Goal: Check status: Check status

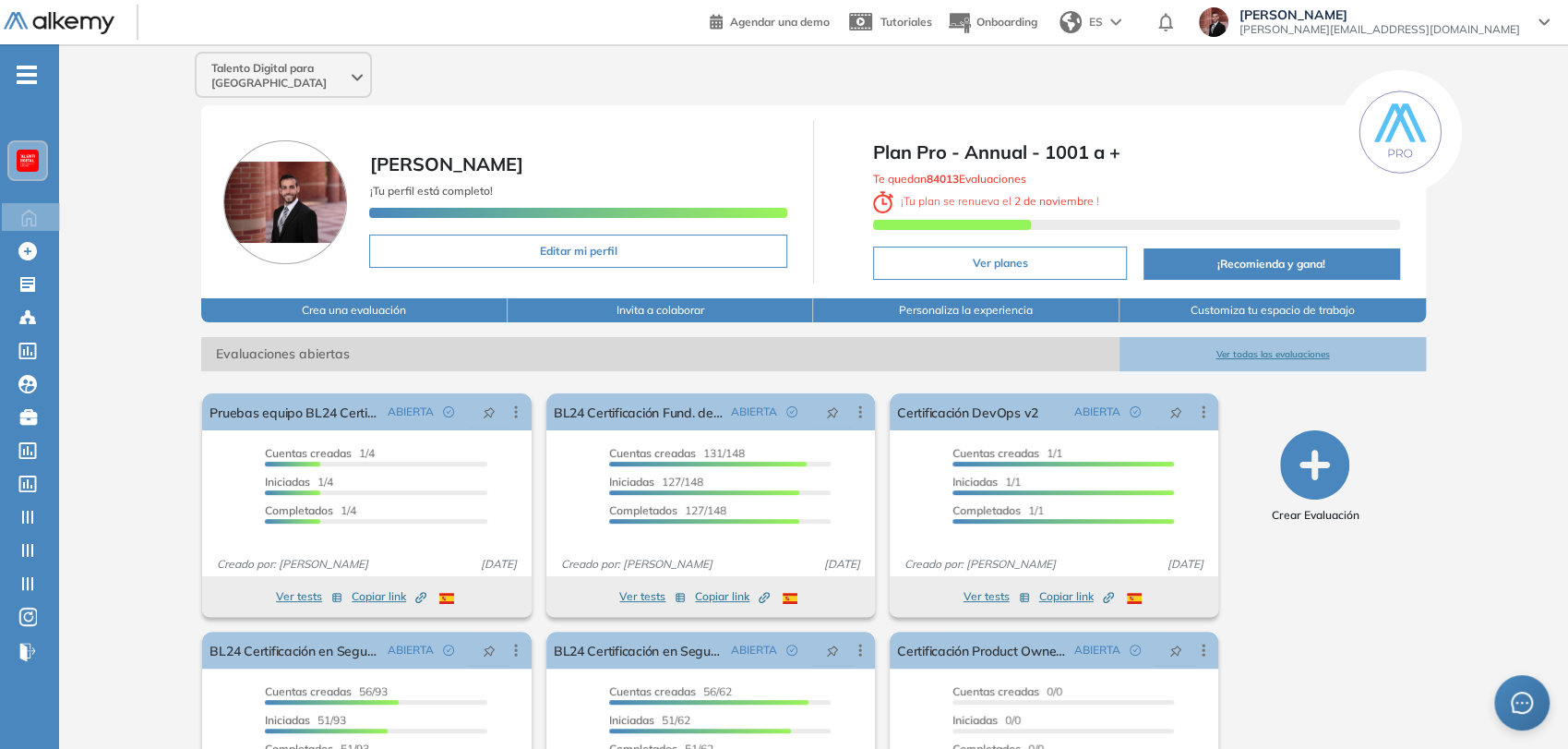
click at [19, 79] on span "-" at bounding box center [27, 72] width 21 height 15
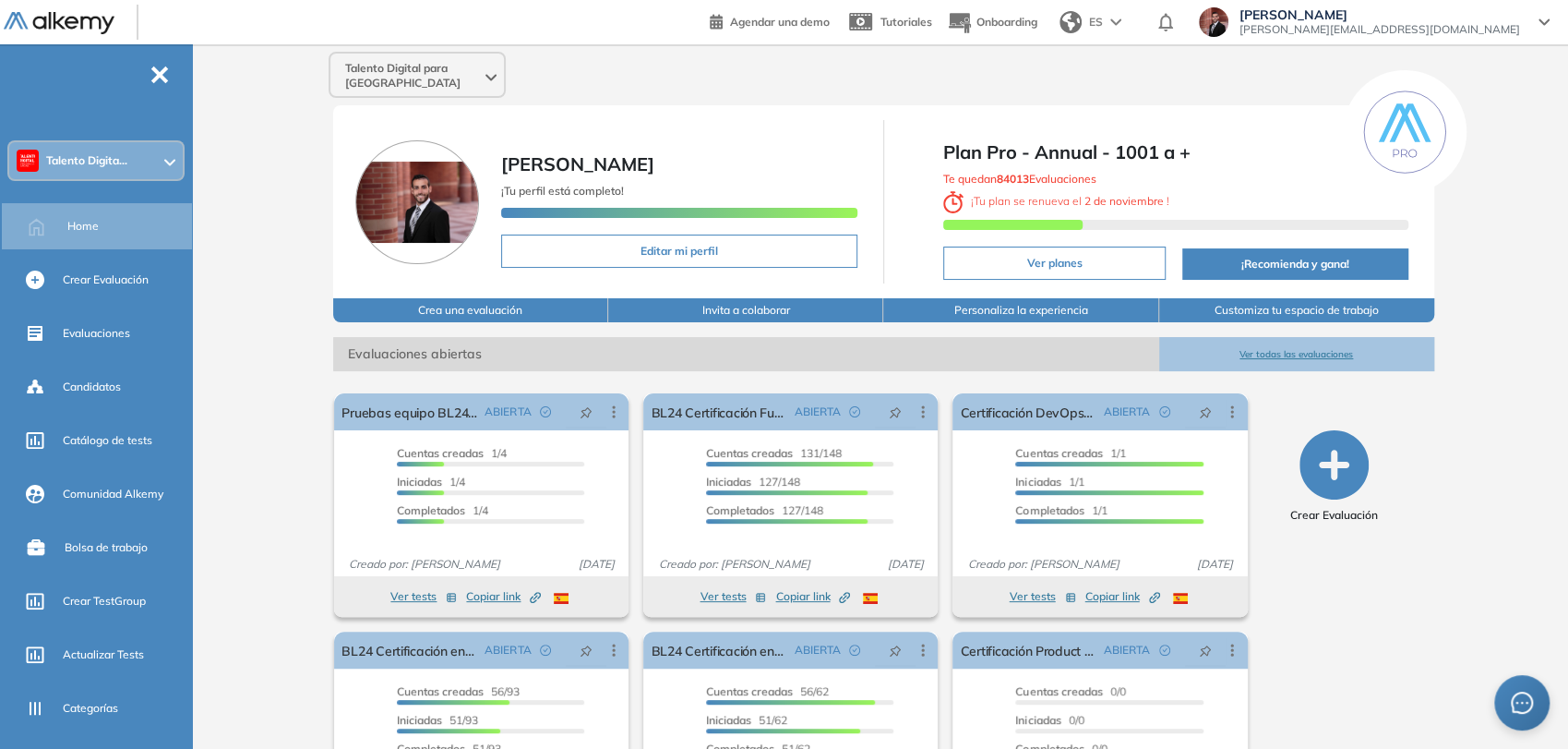
click at [106, 166] on span "Talento Digita..." at bounding box center [87, 160] width 81 height 15
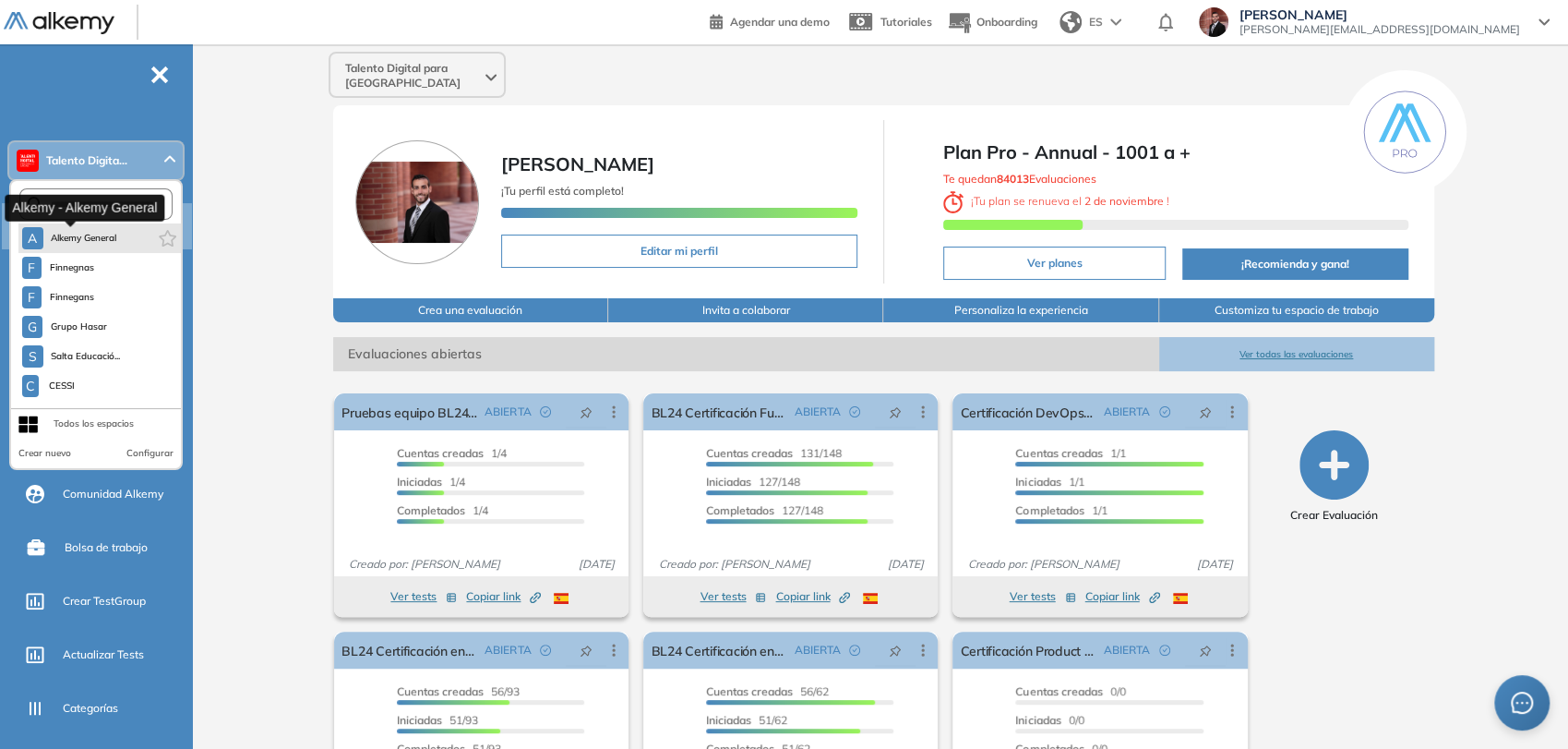
click at [115, 240] on span "Alkemy General" at bounding box center [83, 237] width 66 height 15
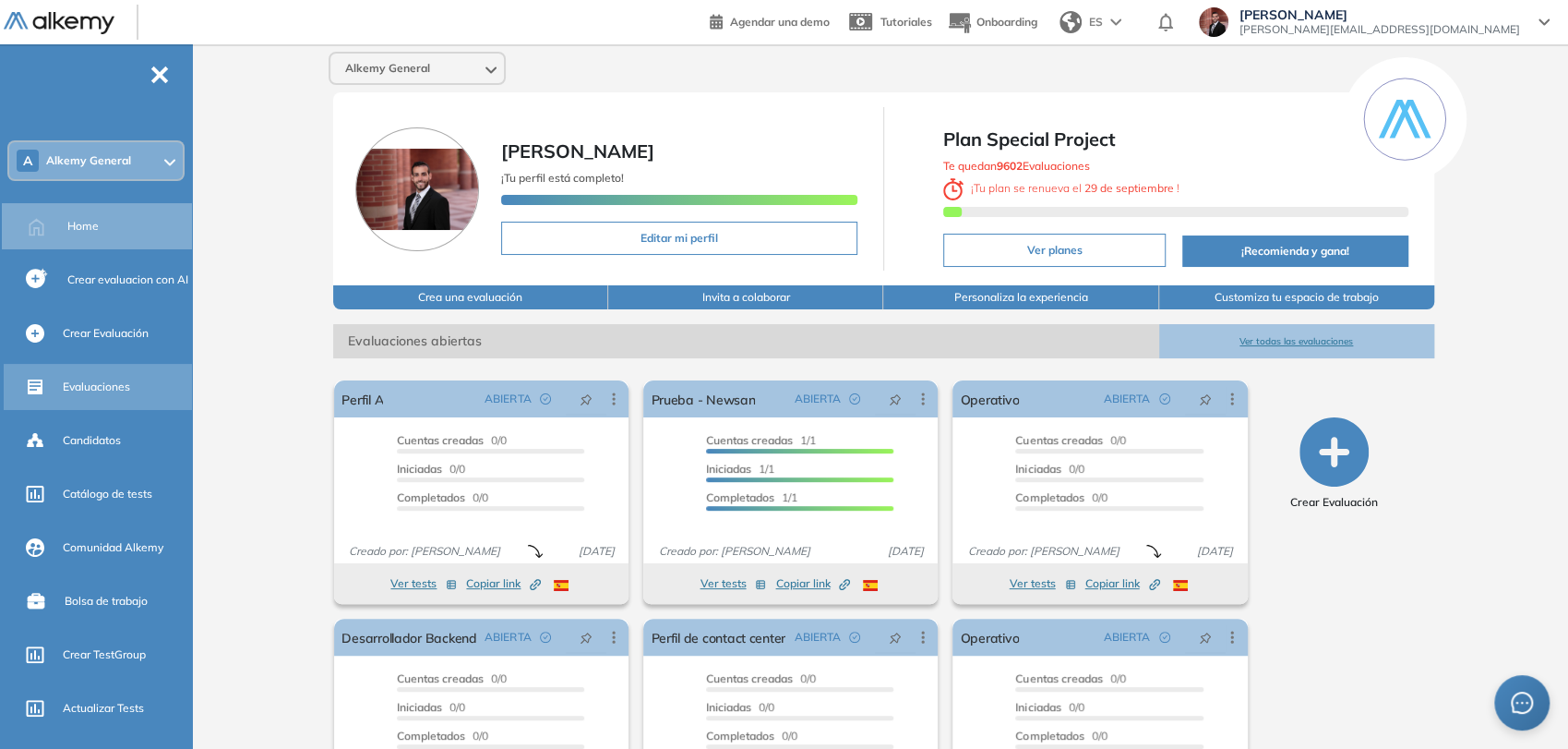
click at [141, 395] on div "Evaluaciones" at bounding box center [125, 387] width 126 height 32
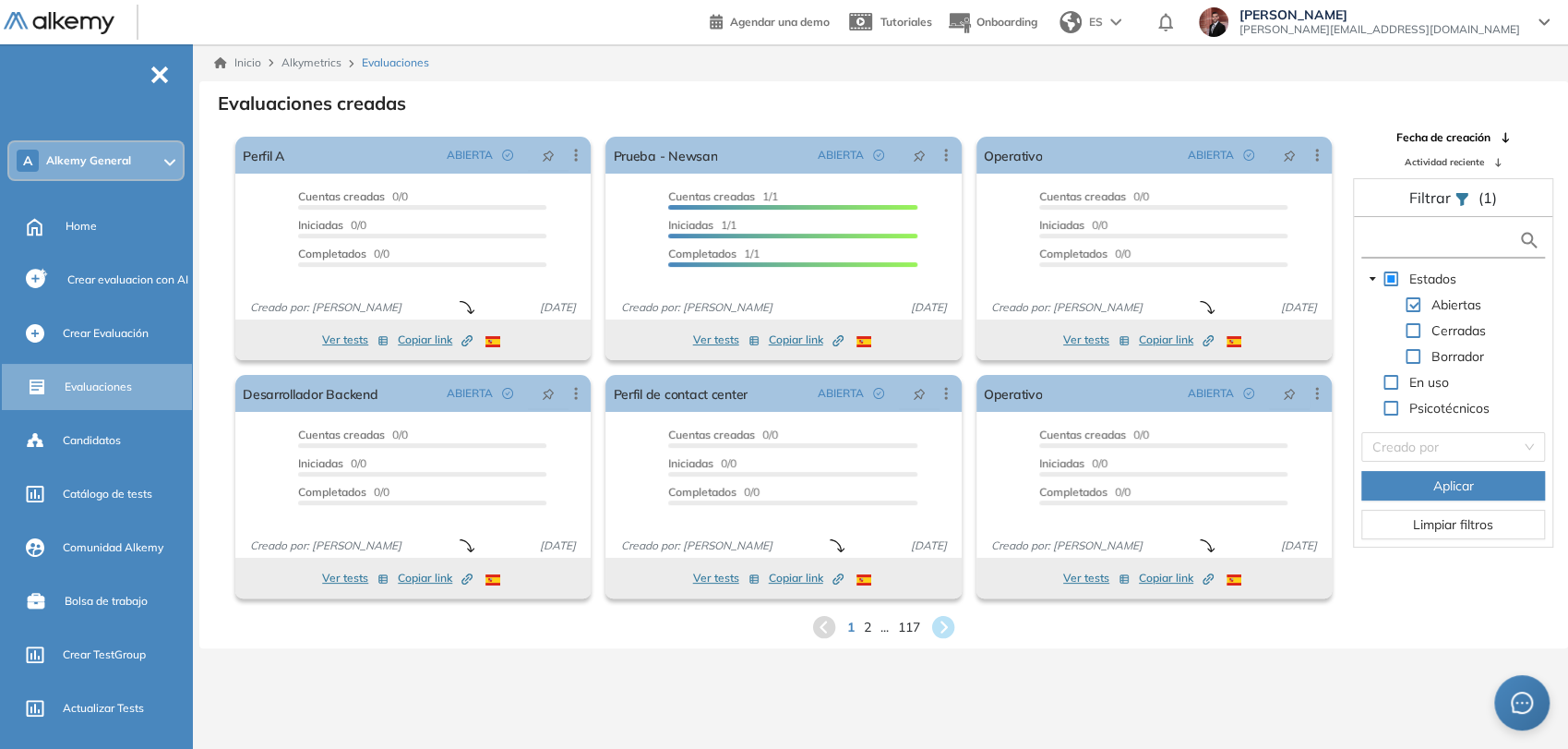
click at [1381, 238] on input "text" at bounding box center [1442, 240] width 152 height 20
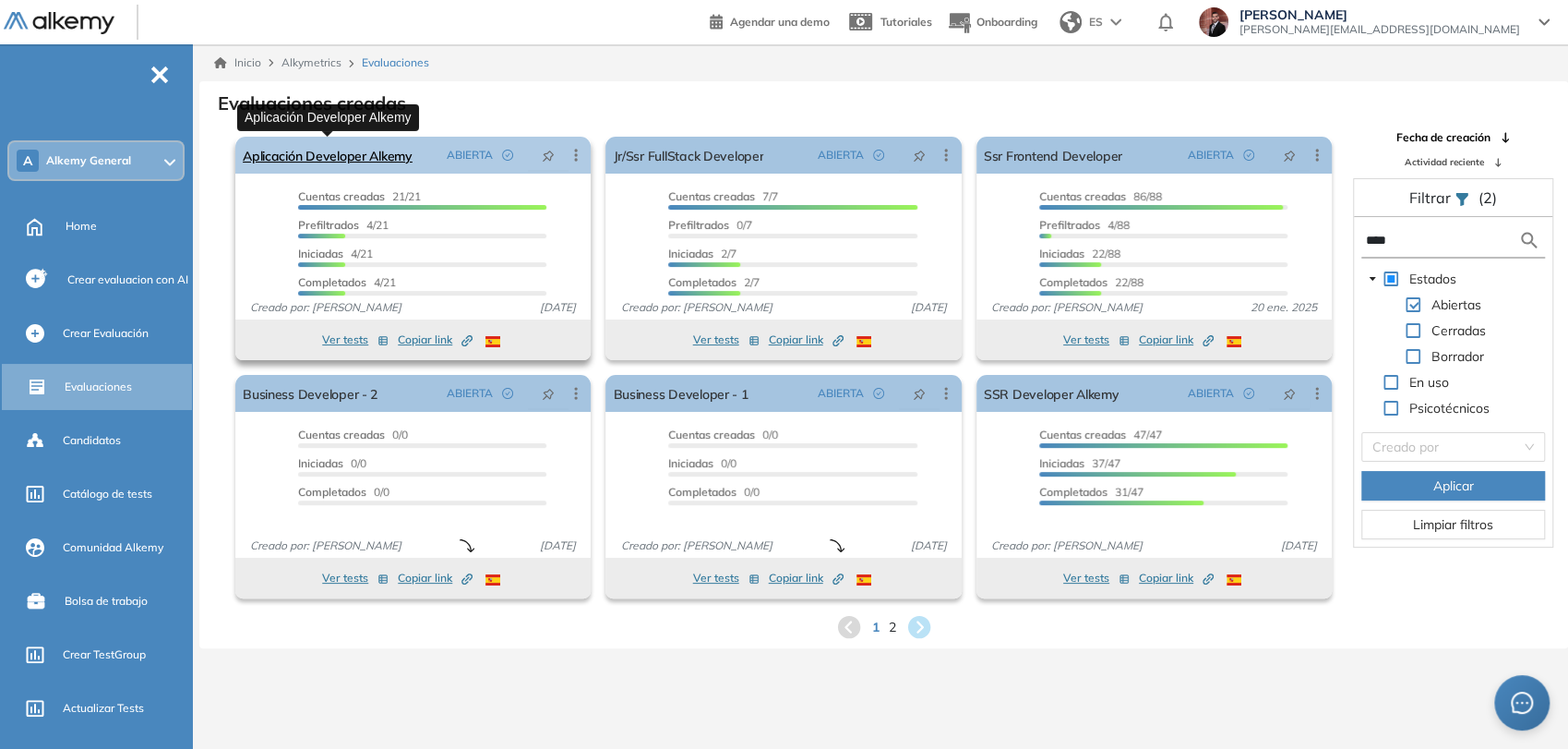
type input "****"
click at [388, 145] on link "Aplicación Developer Alkemy" at bounding box center [327, 154] width 170 height 37
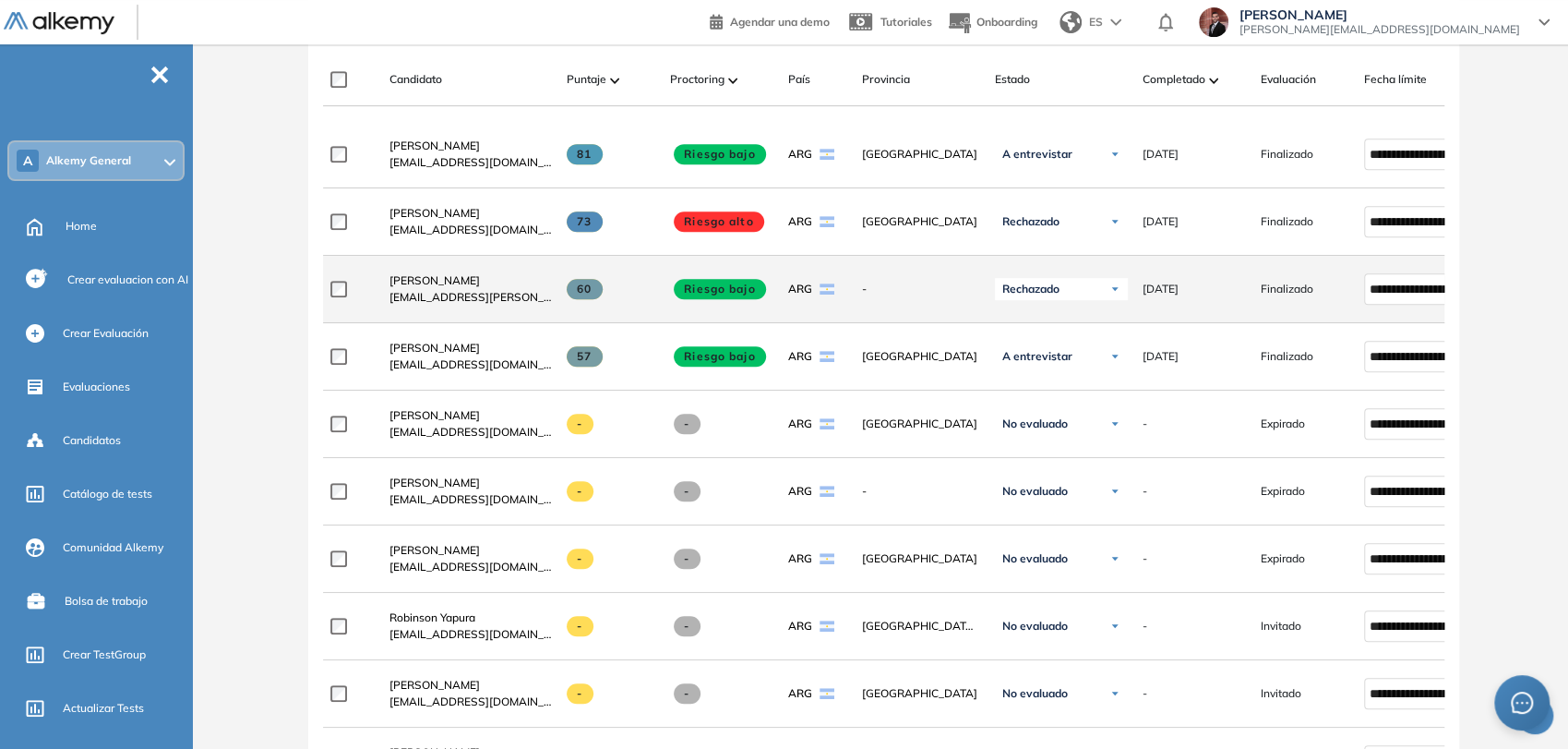
scroll to position [410, 0]
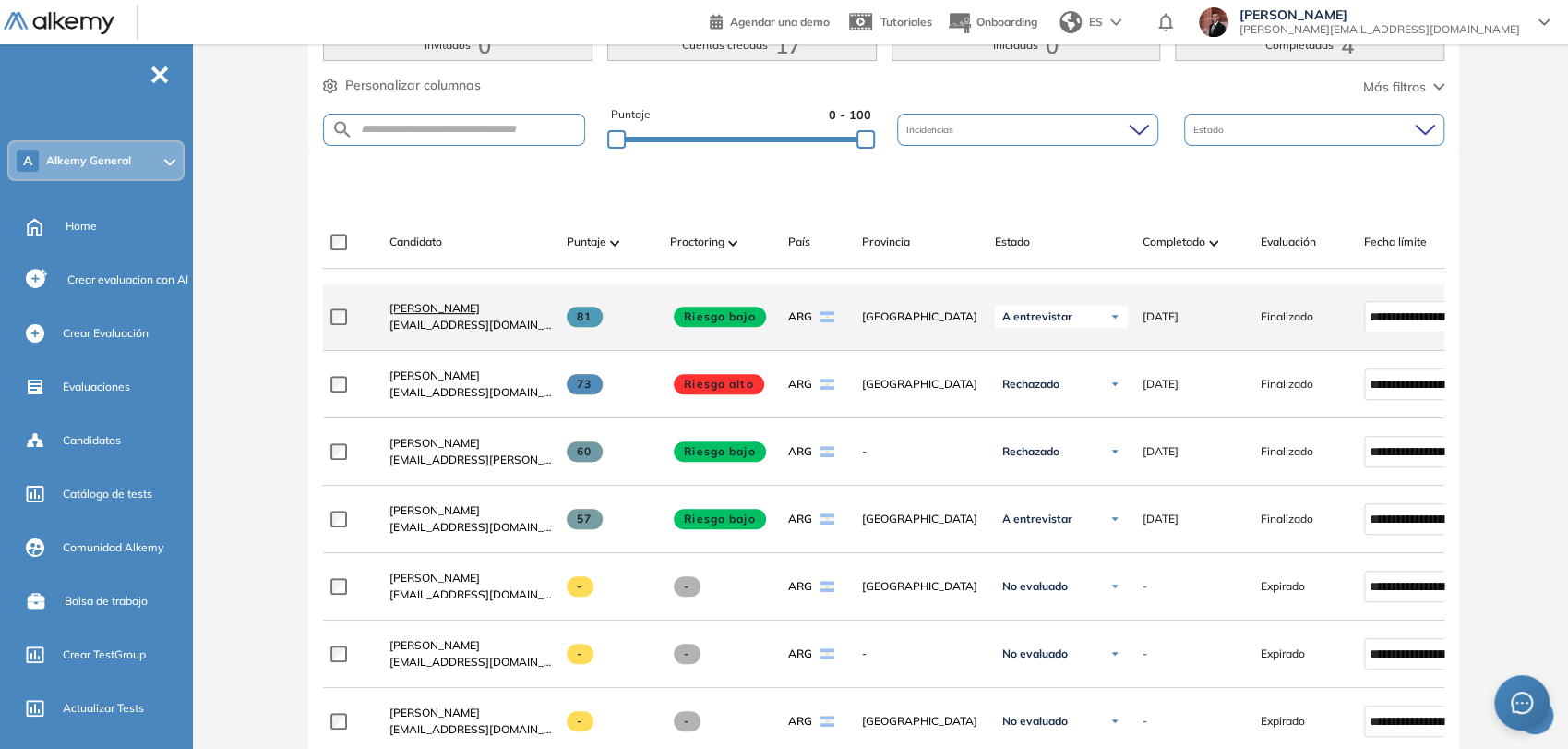
click at [433, 306] on span "[PERSON_NAME]" at bounding box center [434, 308] width 90 height 14
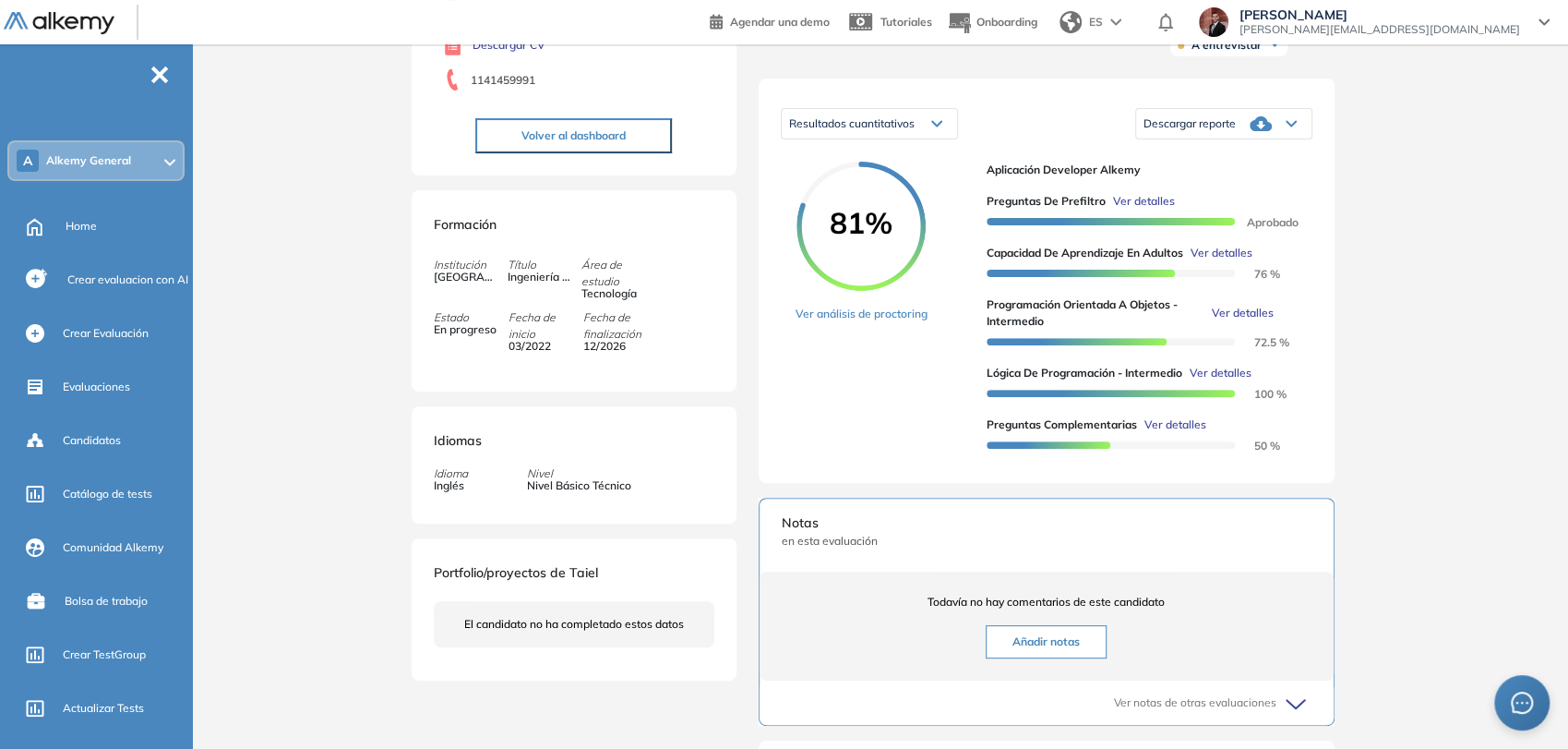
scroll to position [205, 0]
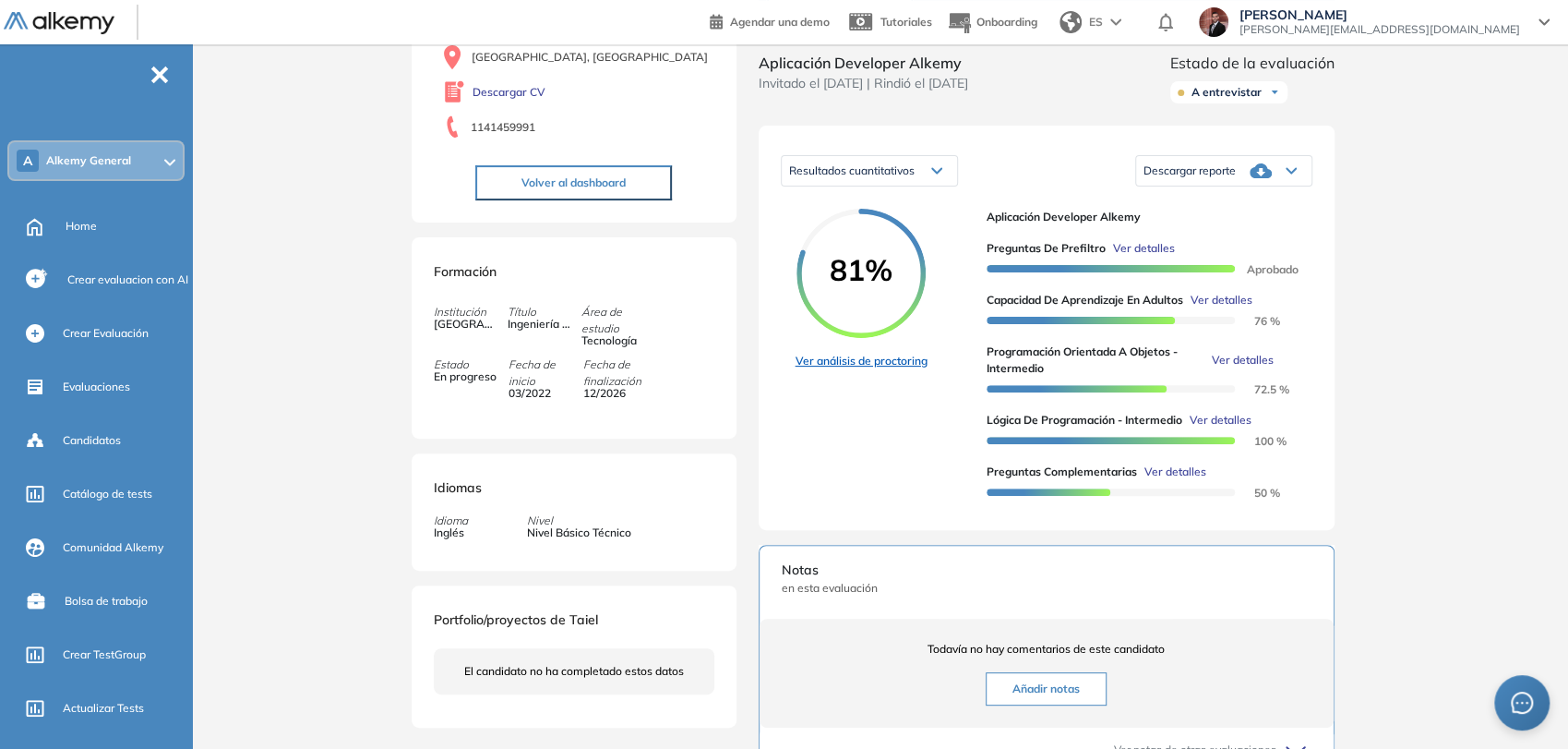
click at [909, 369] on link "Ver análisis de proctoring" at bounding box center [861, 360] width 132 height 17
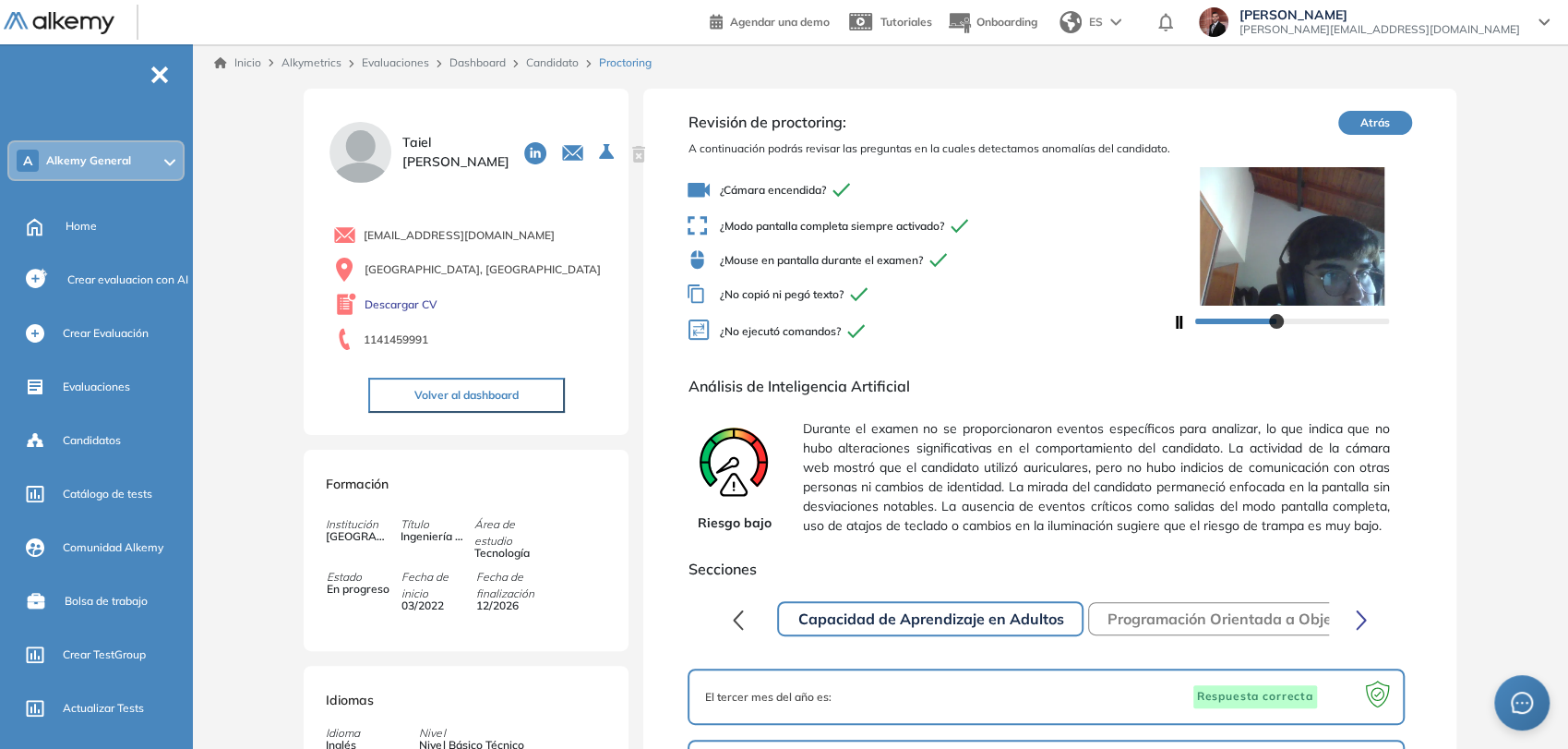
click at [1375, 120] on button "Atrás" at bounding box center [1375, 123] width 74 height 24
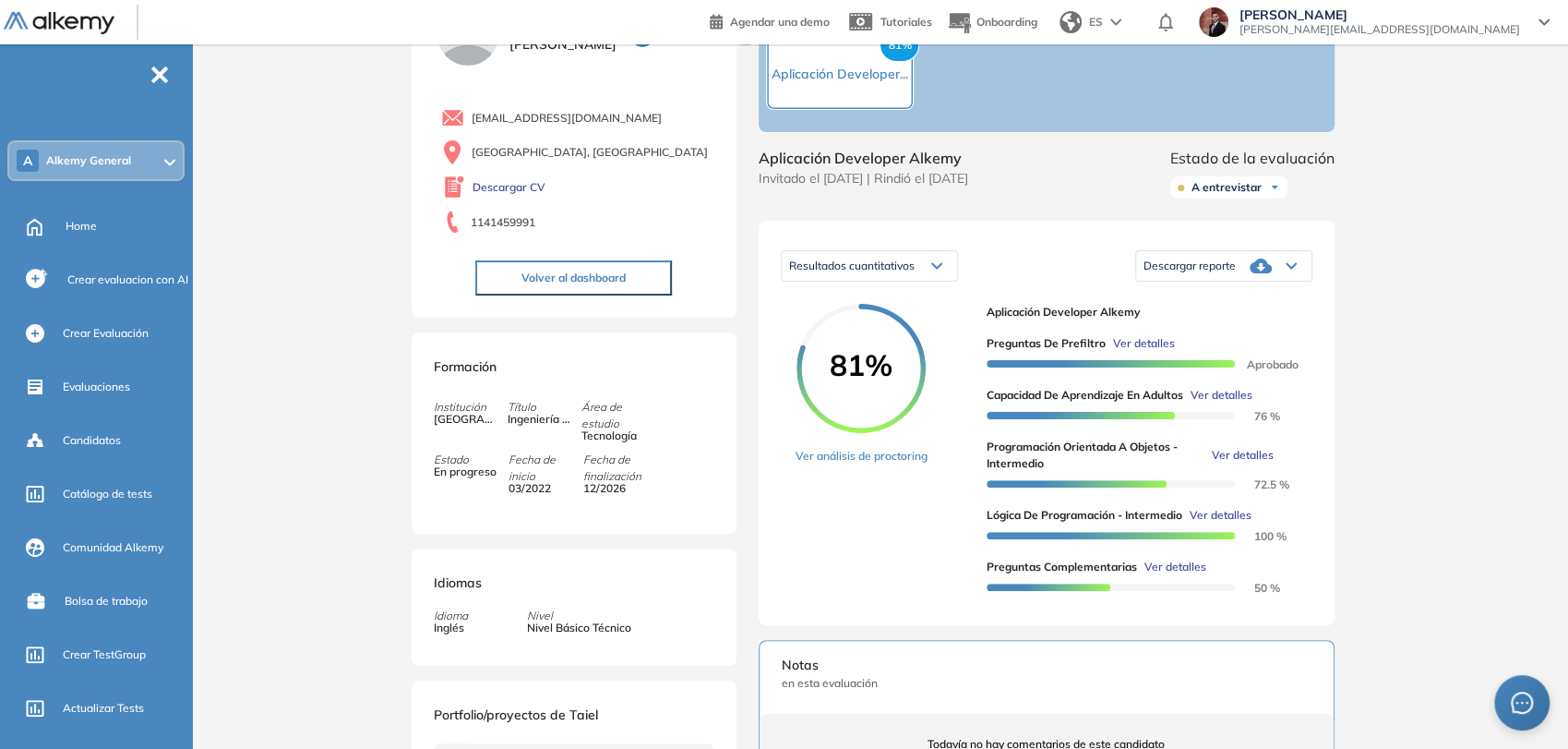
scroll to position [103, 0]
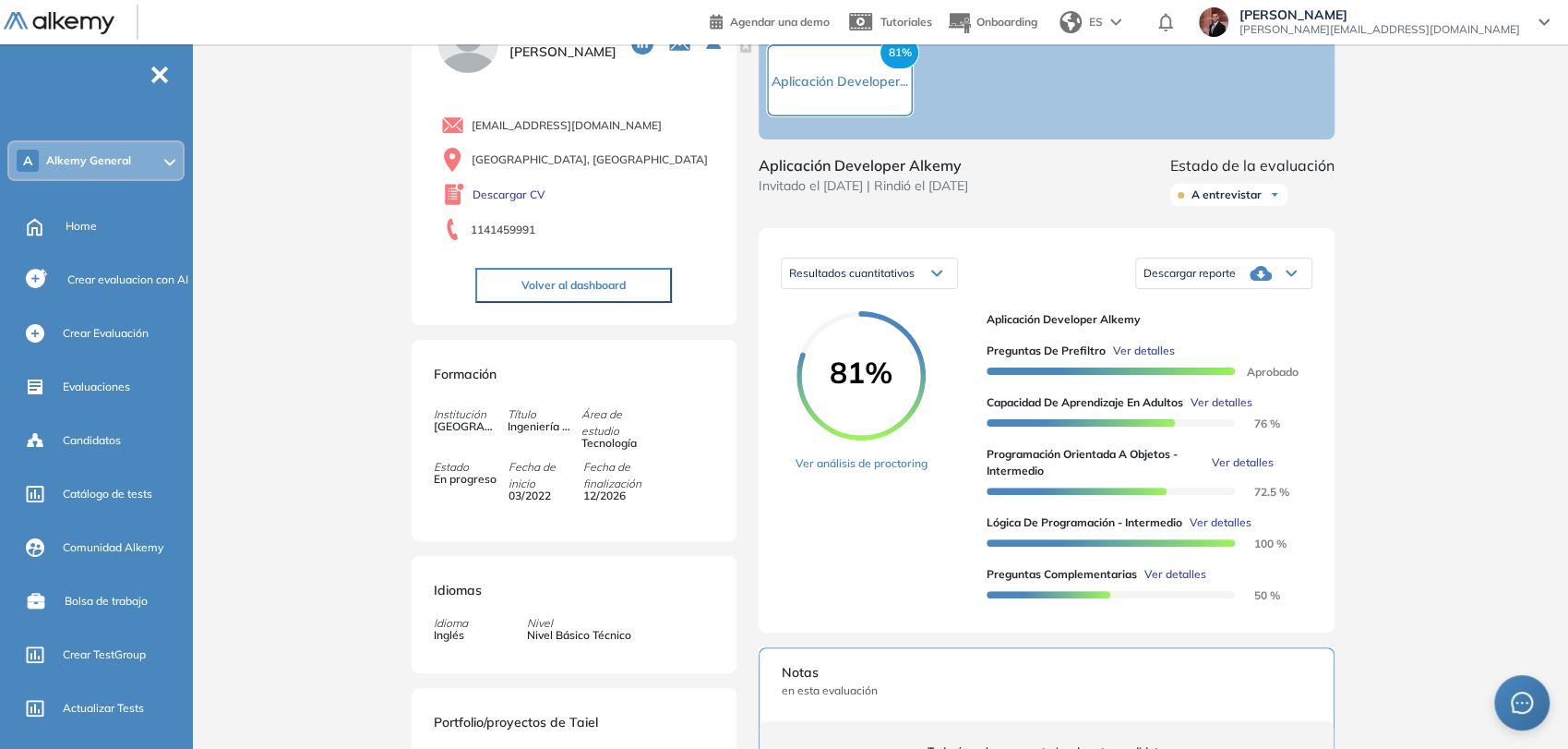
click at [580, 284] on button "Volver al dashboard" at bounding box center [573, 285] width 197 height 35
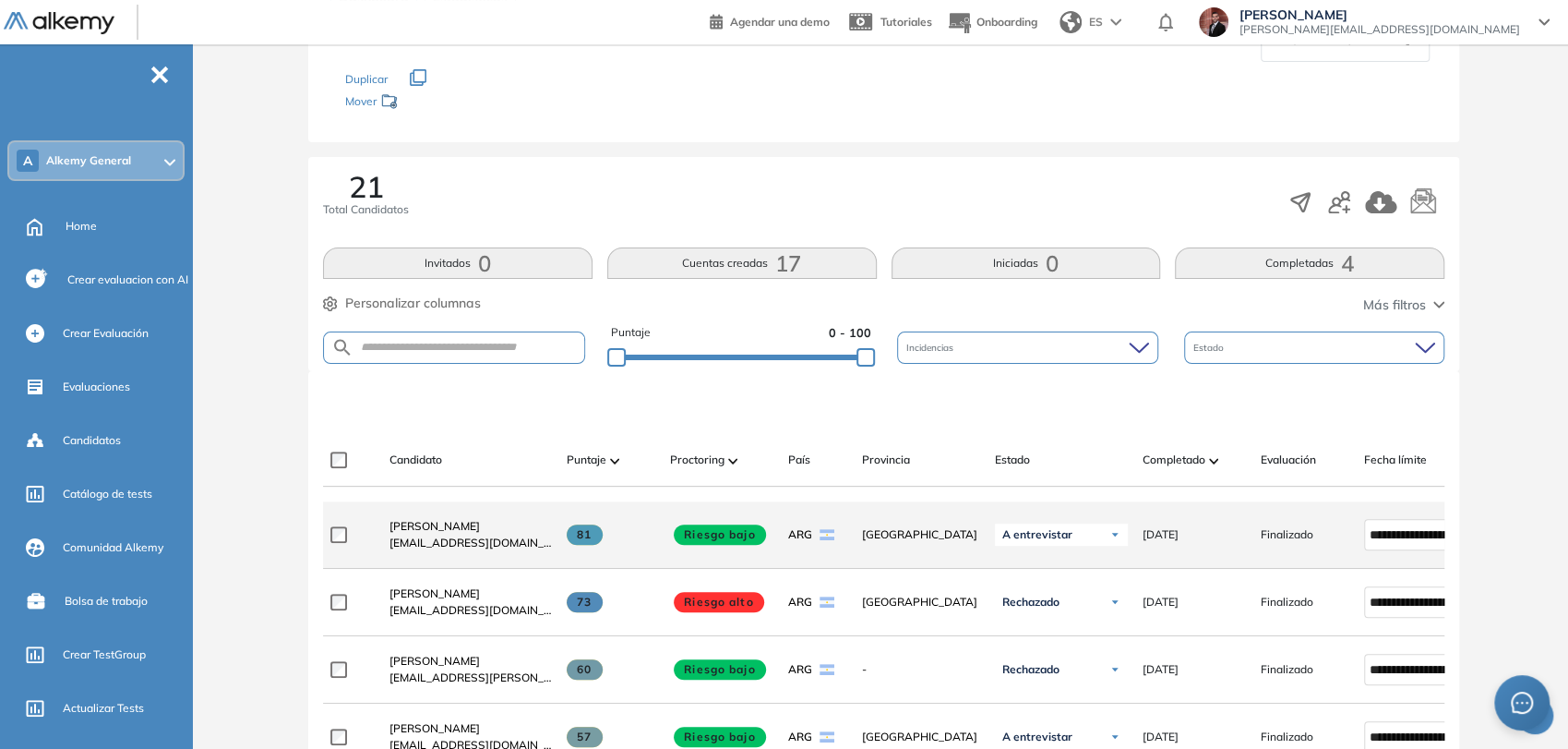
scroll to position [308, 0]
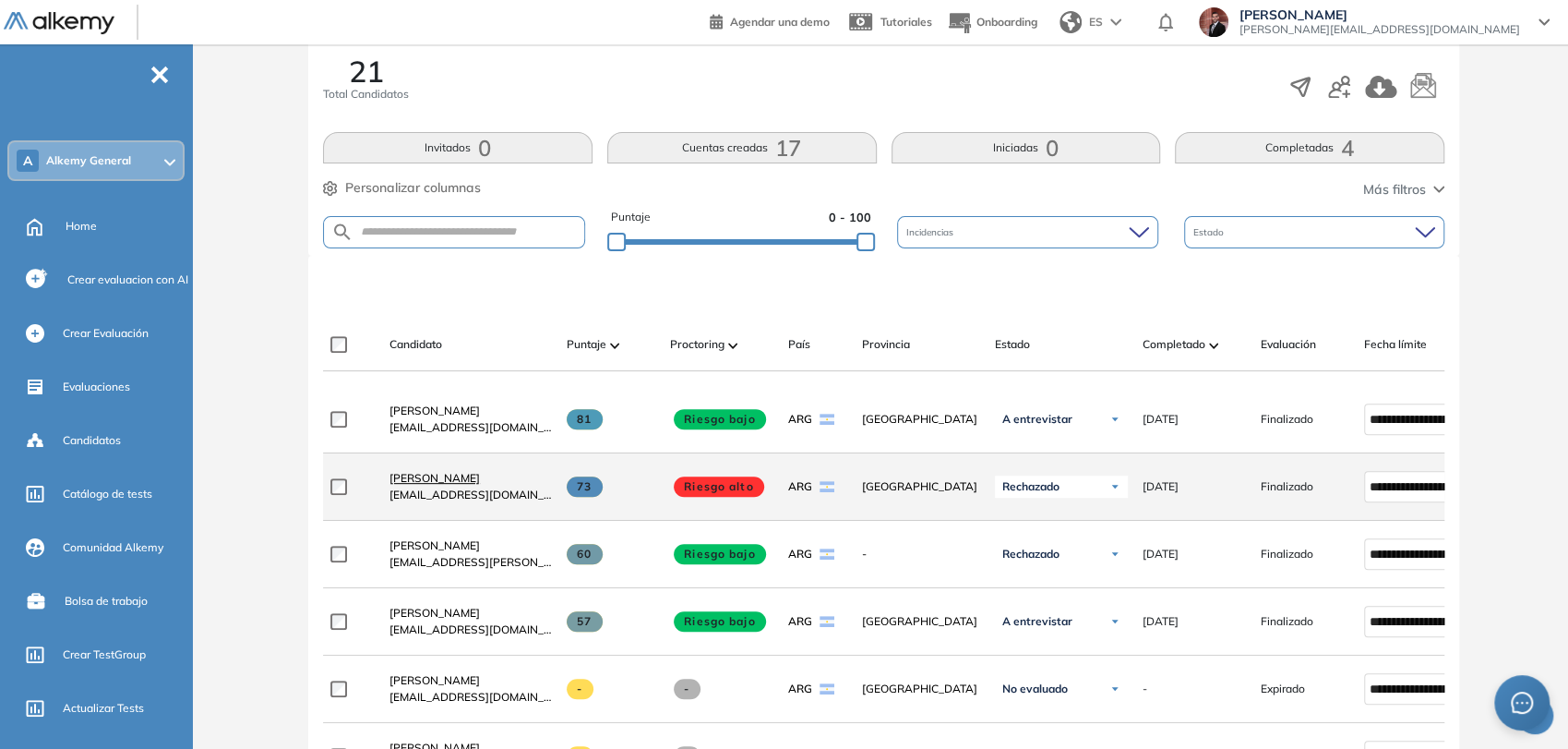
click at [480, 481] on span "[PERSON_NAME]" at bounding box center [434, 478] width 90 height 14
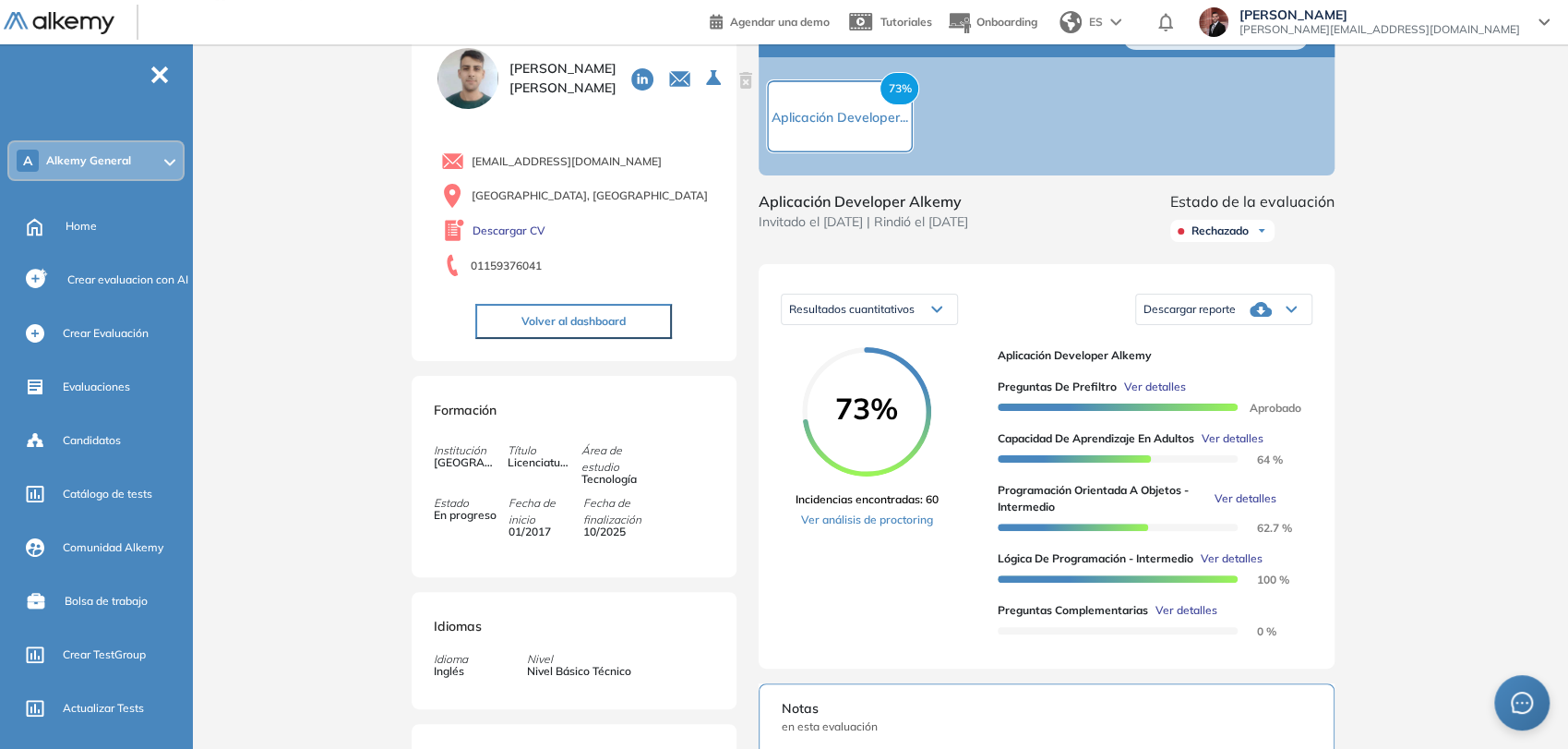
scroll to position [103, 0]
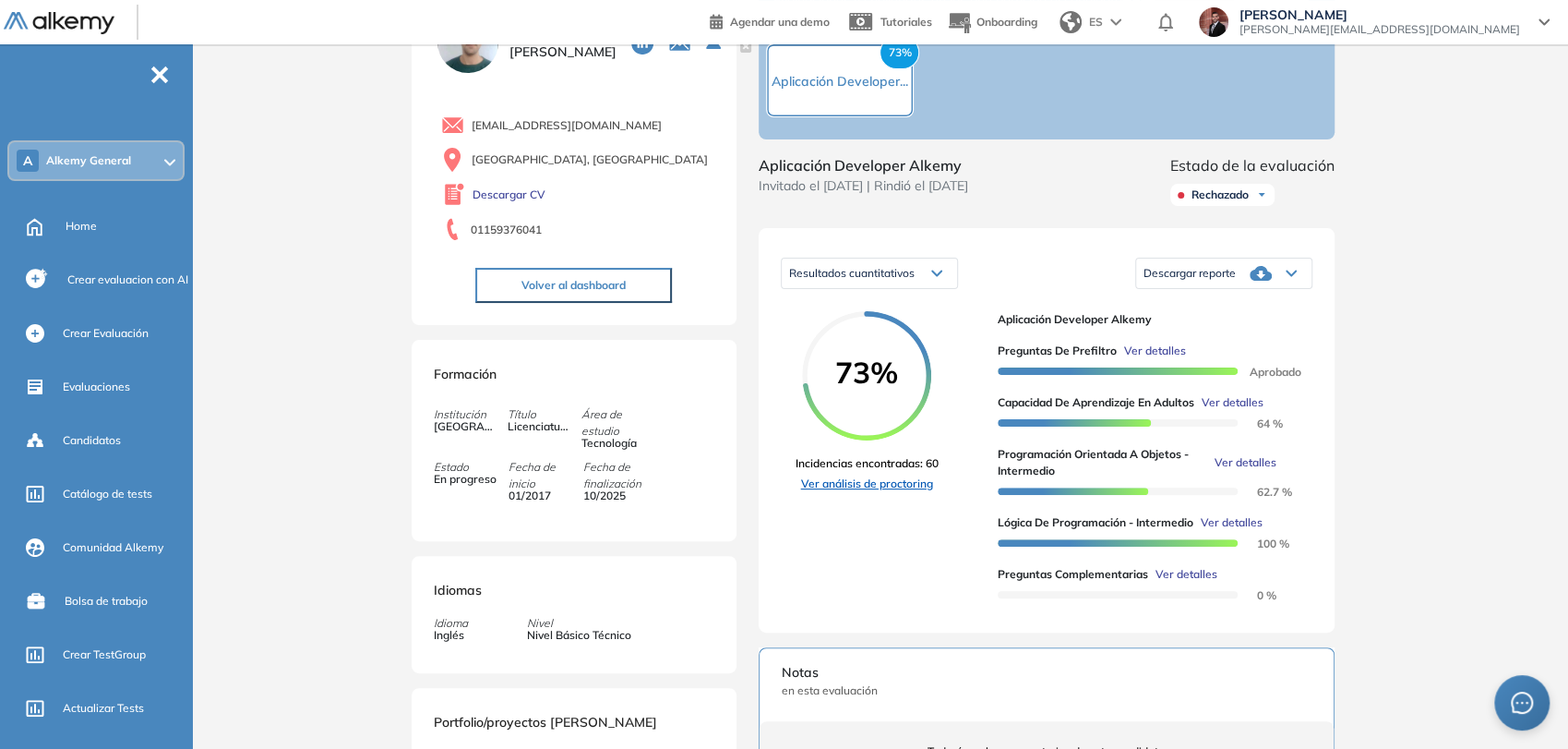
click at [917, 492] on link "Ver análisis de proctoring" at bounding box center [867, 483] width 143 height 17
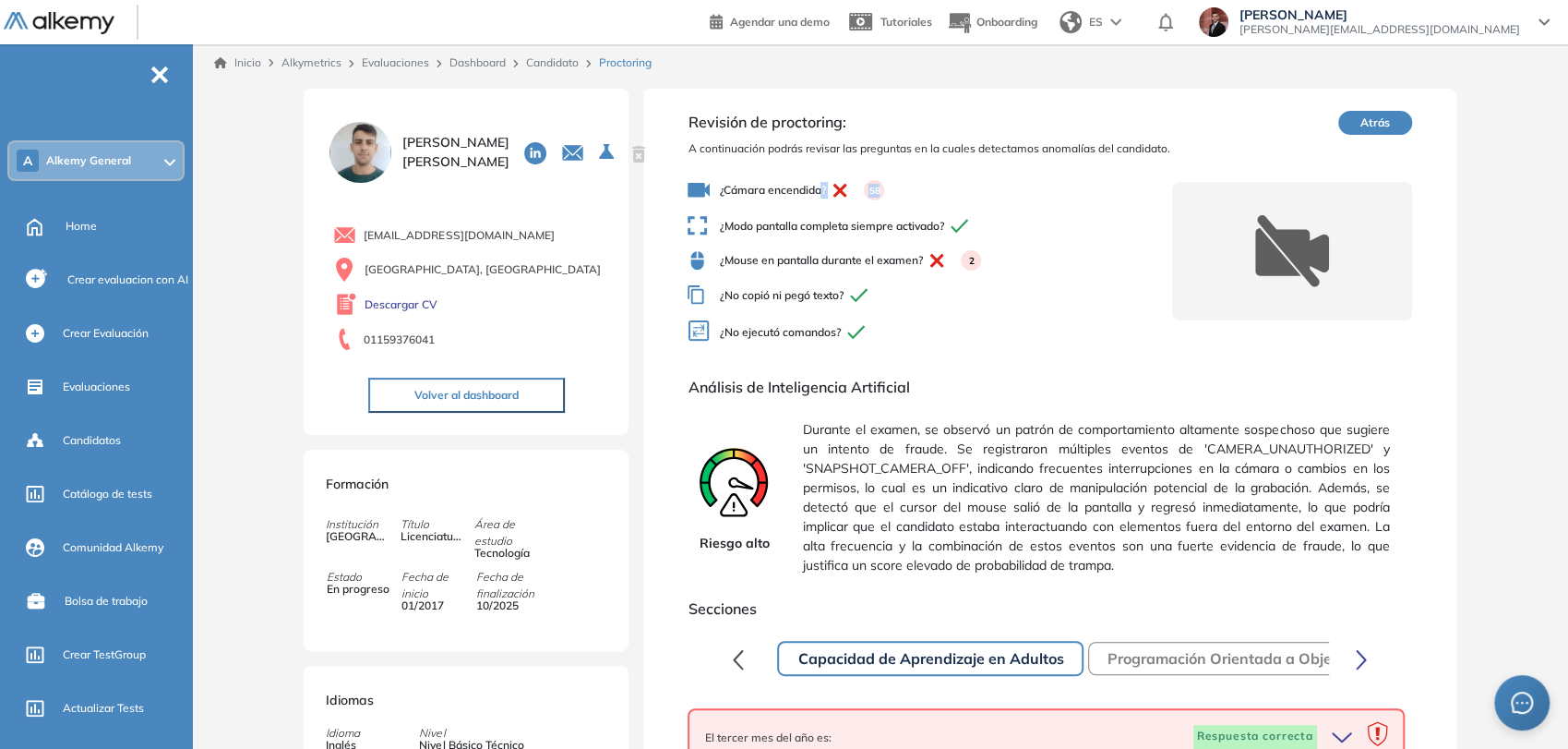
drag, startPoint x: 824, startPoint y: 191, endPoint x: 892, endPoint y: 191, distance: 68.0
click at [892, 191] on span "¿Cámara encendida? 58" at bounding box center [929, 190] width 484 height 22
click at [1397, 253] on div at bounding box center [1292, 251] width 240 height 139
click at [1385, 121] on button "Atrás" at bounding box center [1375, 123] width 74 height 24
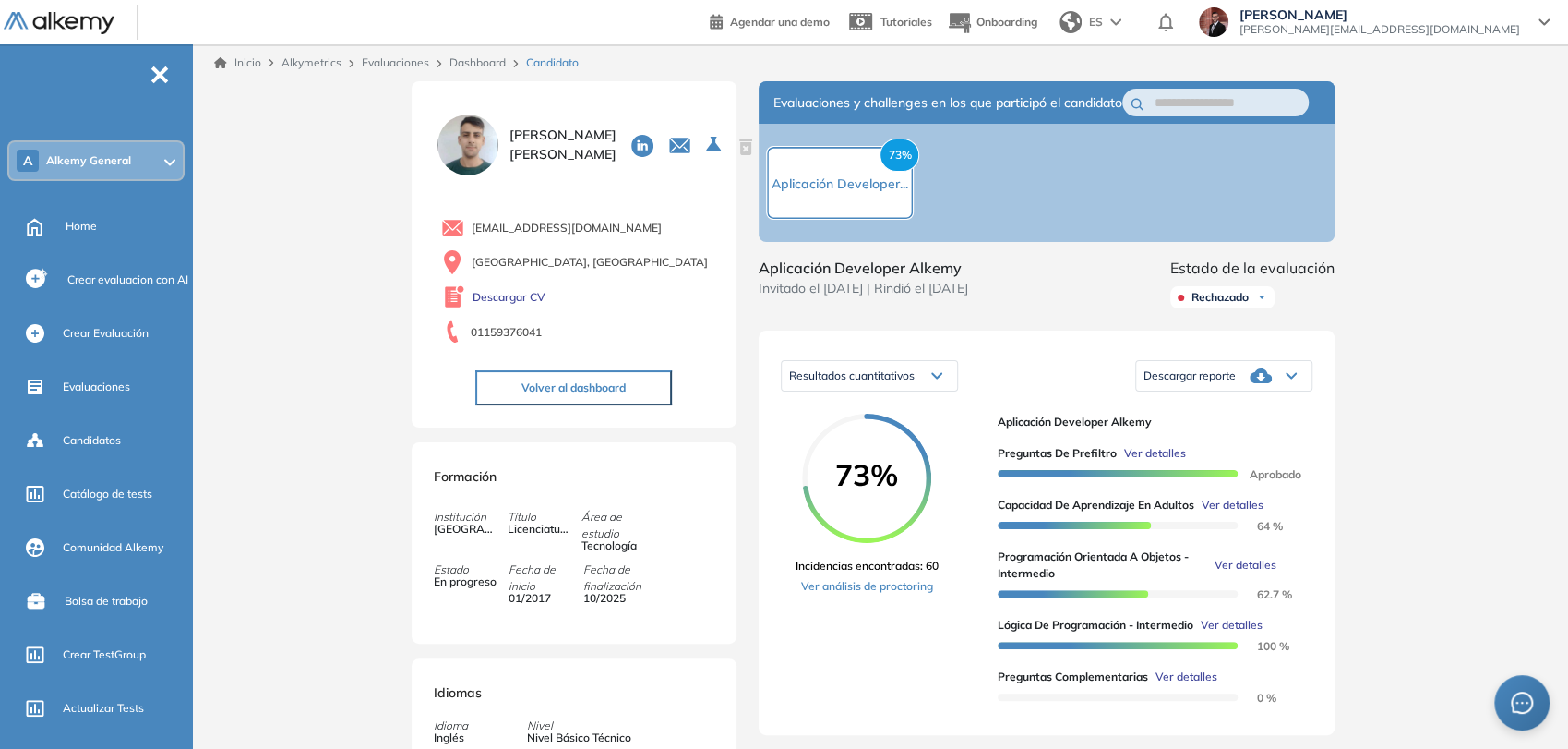
click at [606, 391] on button "Volver al dashboard" at bounding box center [573, 387] width 197 height 35
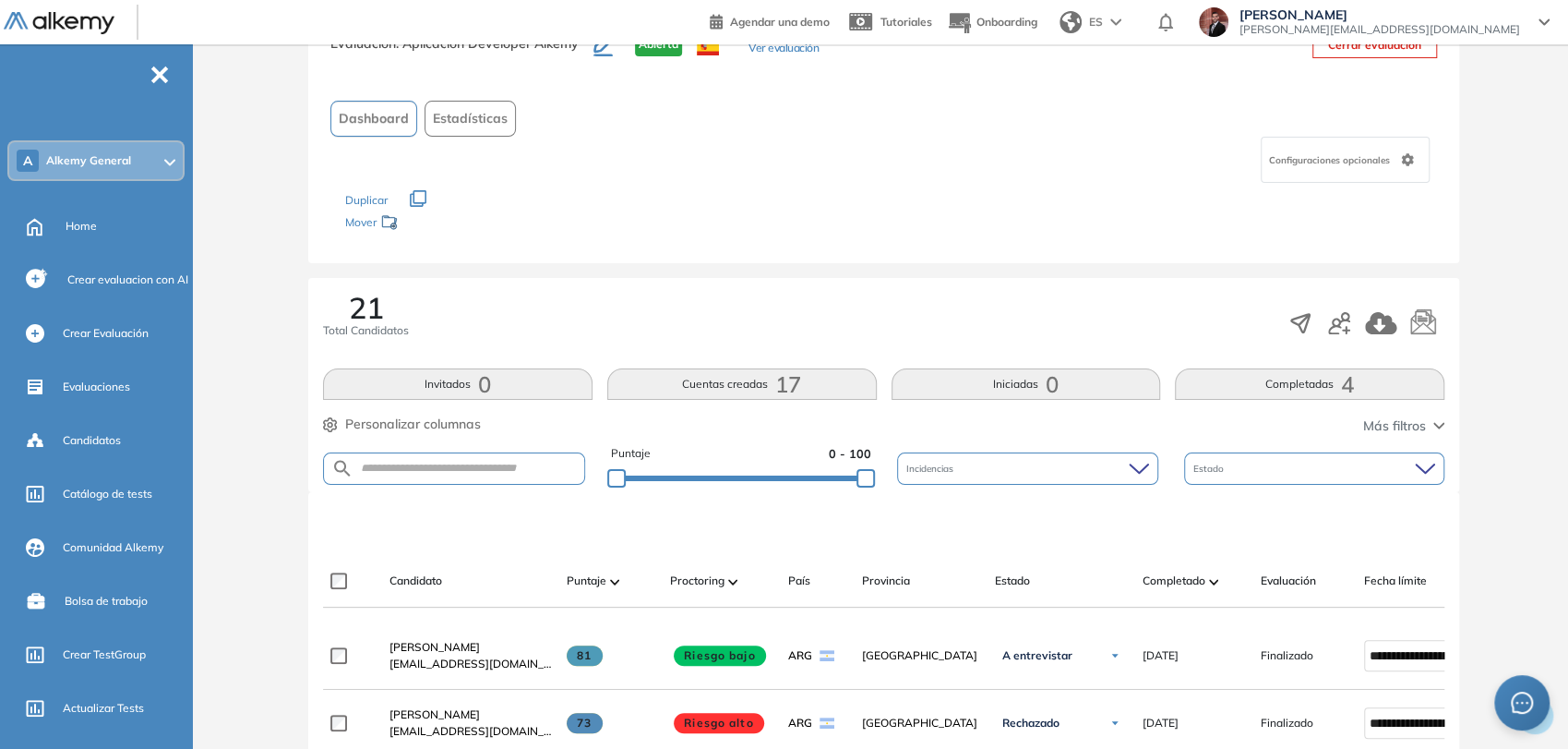
scroll to position [308, 0]
